Goal: Task Accomplishment & Management: Manage account settings

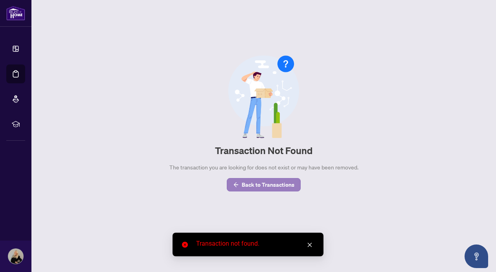
click at [264, 182] on span "Back to Transactions" at bounding box center [268, 184] width 53 height 13
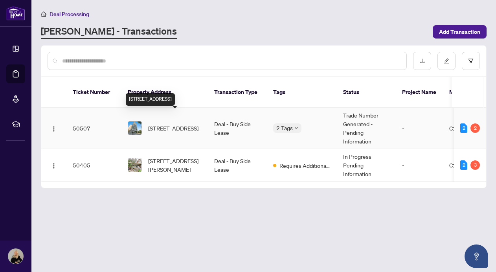
click at [185, 124] on span "[STREET_ADDRESS]" at bounding box center [173, 128] width 50 height 9
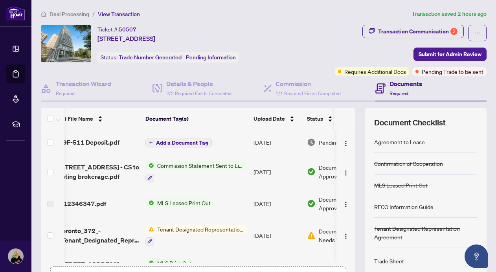
click at [169, 140] on span "Add a Document Tag" at bounding box center [182, 143] width 52 height 6
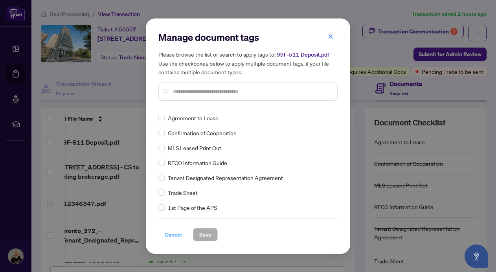
click at [171, 234] on span "Cancel" at bounding box center [173, 234] width 17 height 13
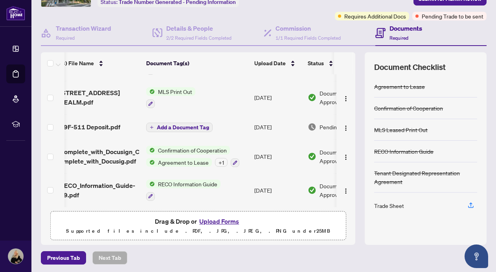
click at [218, 220] on button "Upload Forms" at bounding box center [219, 221] width 44 height 10
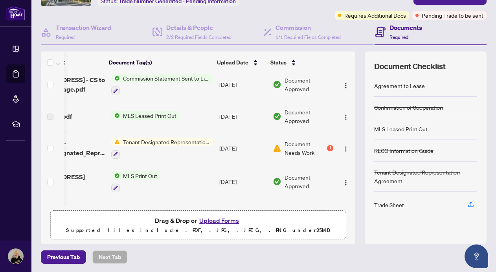
click at [299, 149] on span "Document Needs Work" at bounding box center [304, 147] width 41 height 17
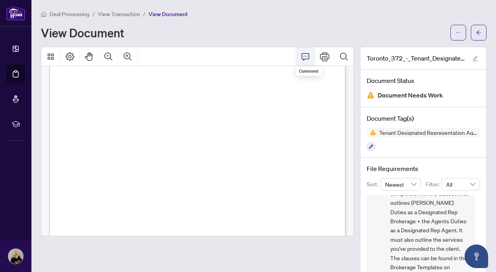
click at [304, 54] on icon "Comment" at bounding box center [305, 56] width 9 height 9
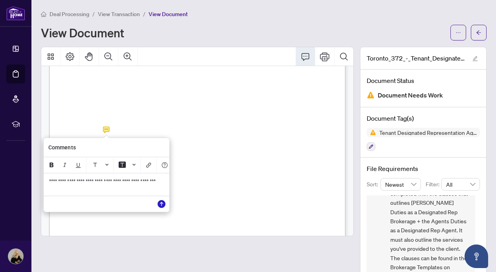
click at [162, 208] on icon "Save" at bounding box center [162, 204] width 8 height 8
